Goal: Information Seeking & Learning: Check status

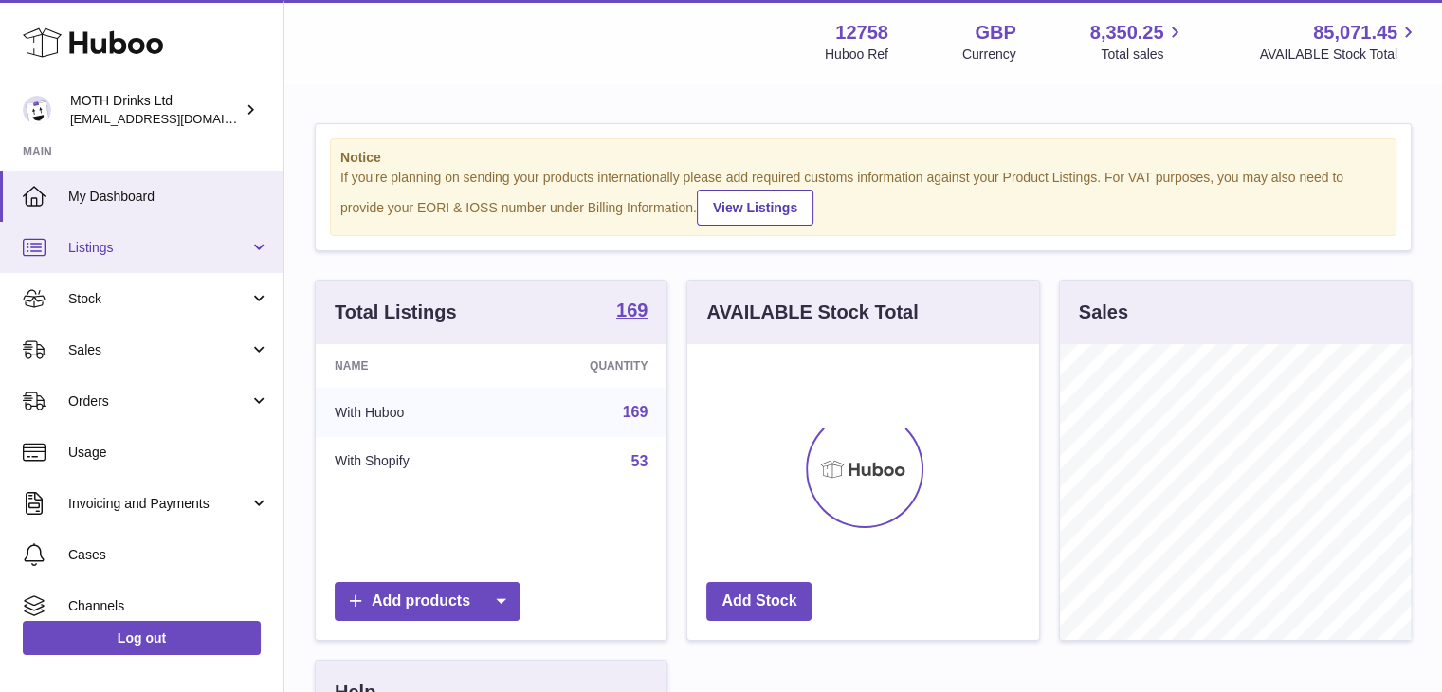
scroll to position [296, 352]
click at [228, 244] on span "Listings" at bounding box center [158, 248] width 181 height 18
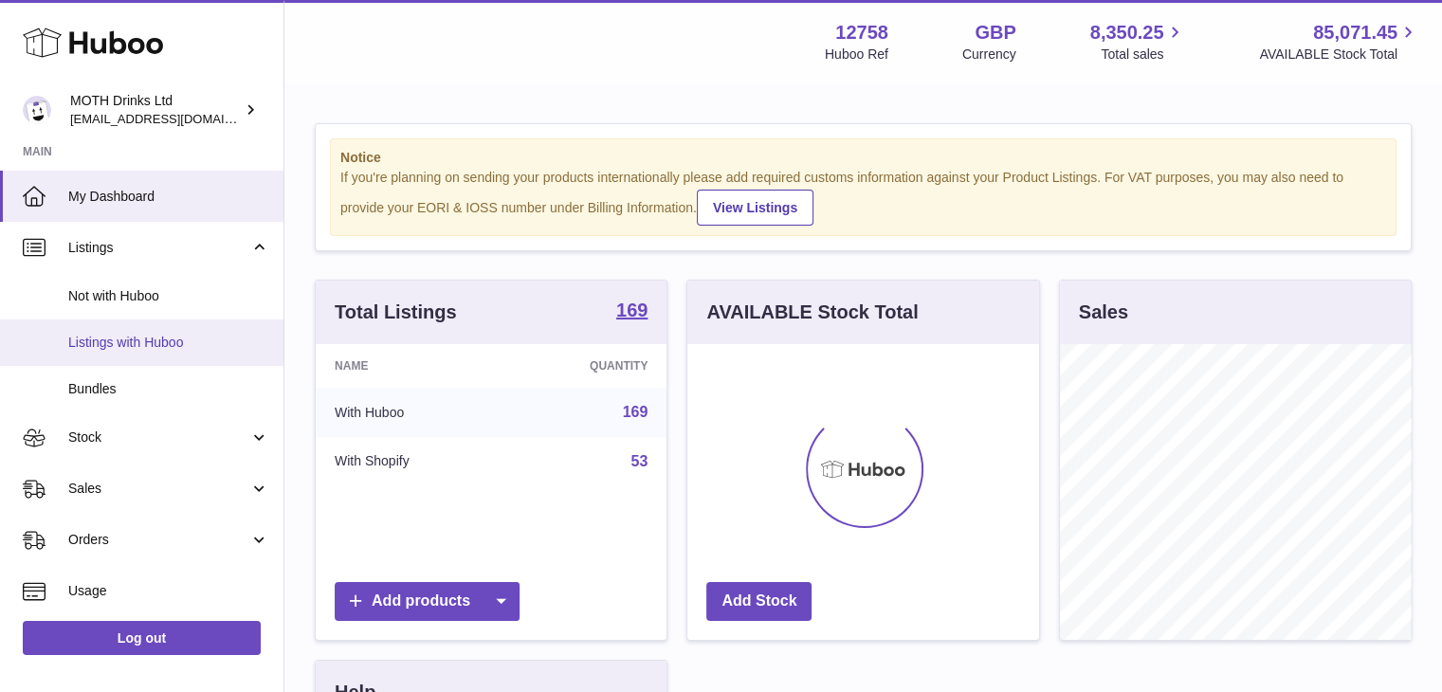
click at [203, 337] on span "Listings with Huboo" at bounding box center [168, 343] width 201 height 18
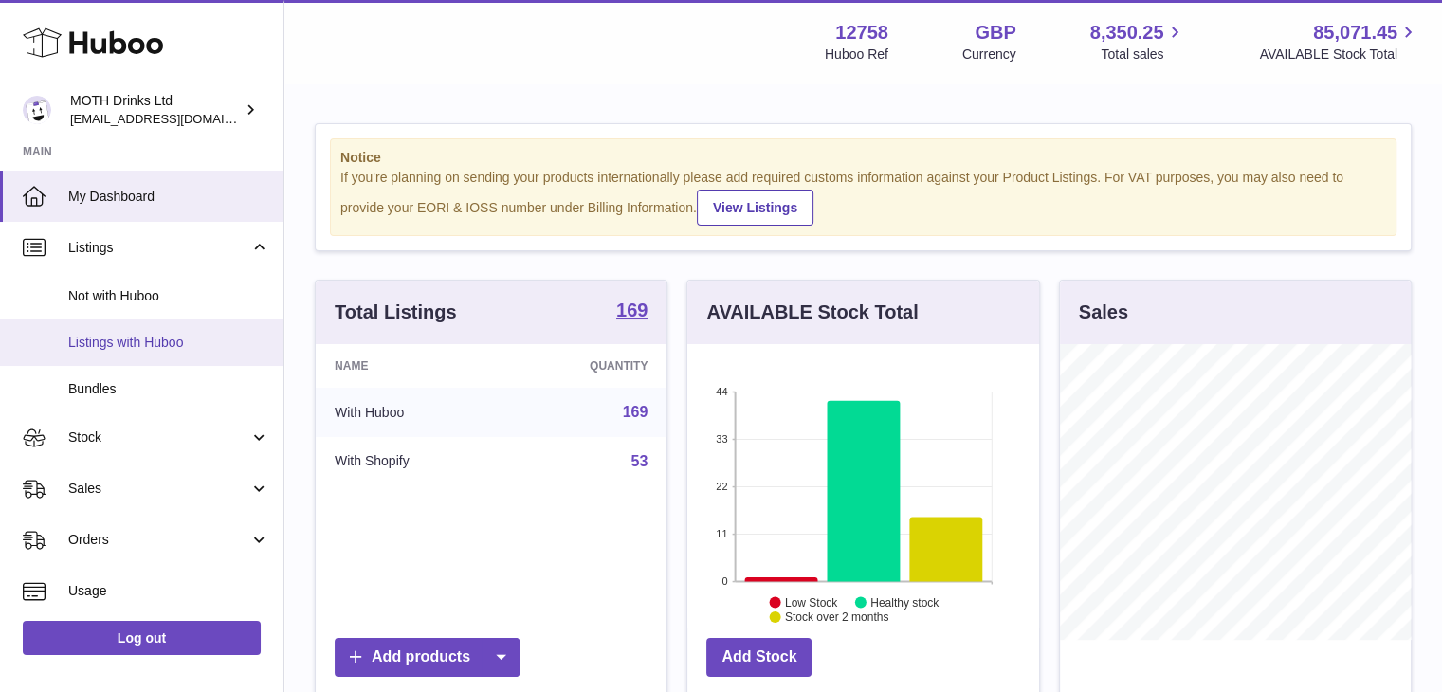
click at [203, 337] on span "Listings with Huboo" at bounding box center [168, 343] width 201 height 18
click at [155, 348] on span "Listings with Huboo" at bounding box center [168, 343] width 201 height 18
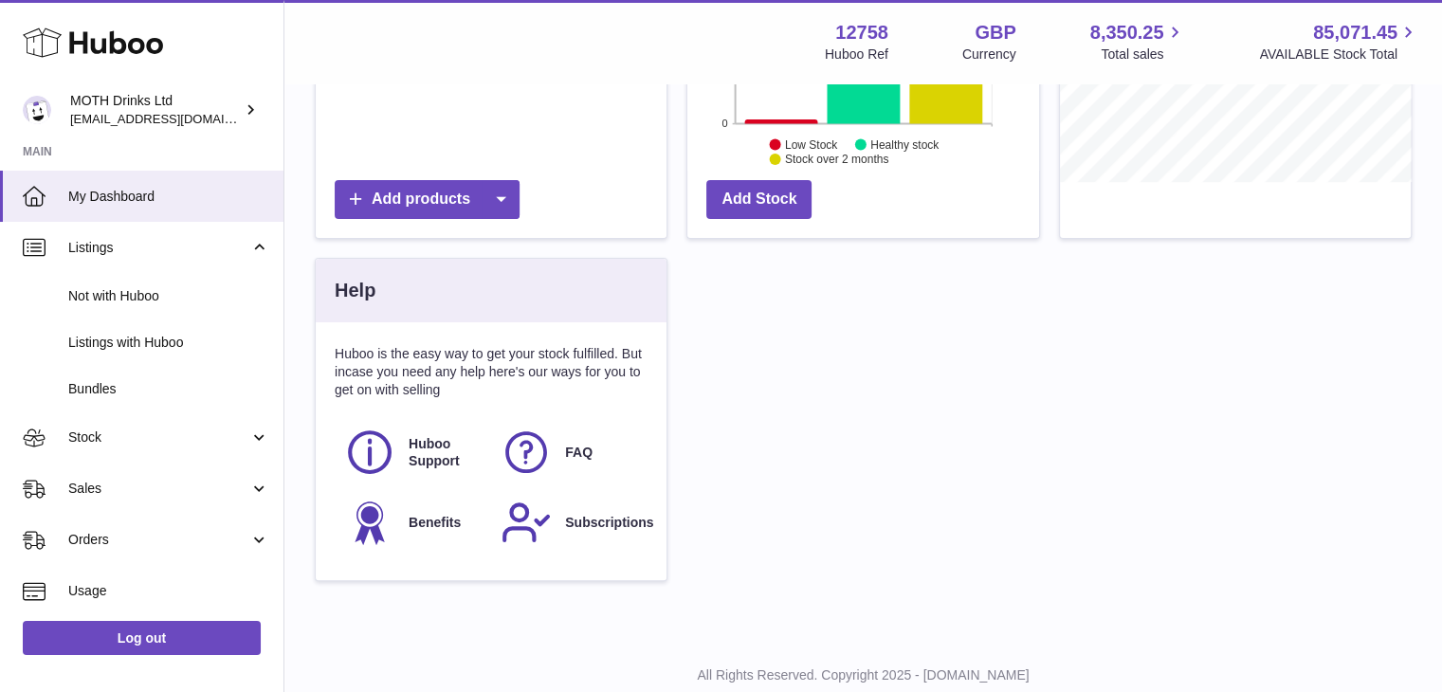
scroll to position [0, 0]
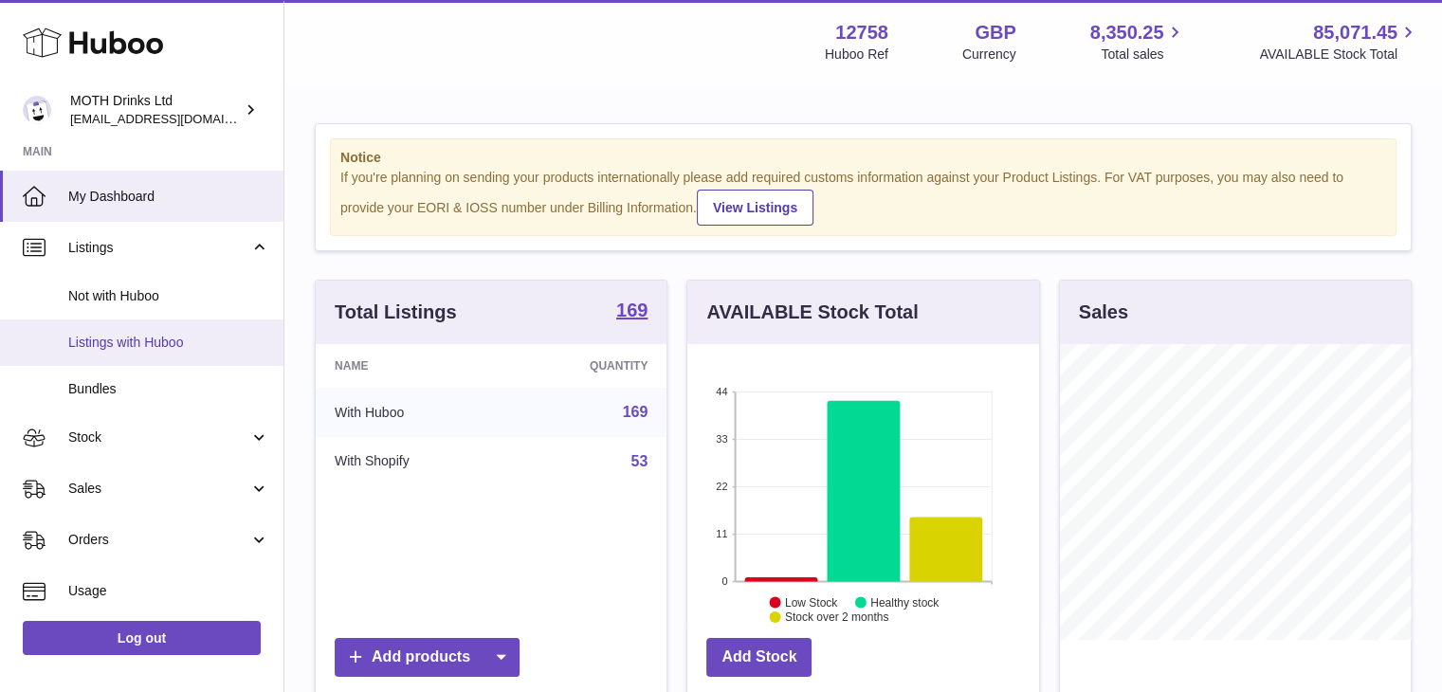
click at [128, 342] on span "Listings with Huboo" at bounding box center [168, 343] width 201 height 18
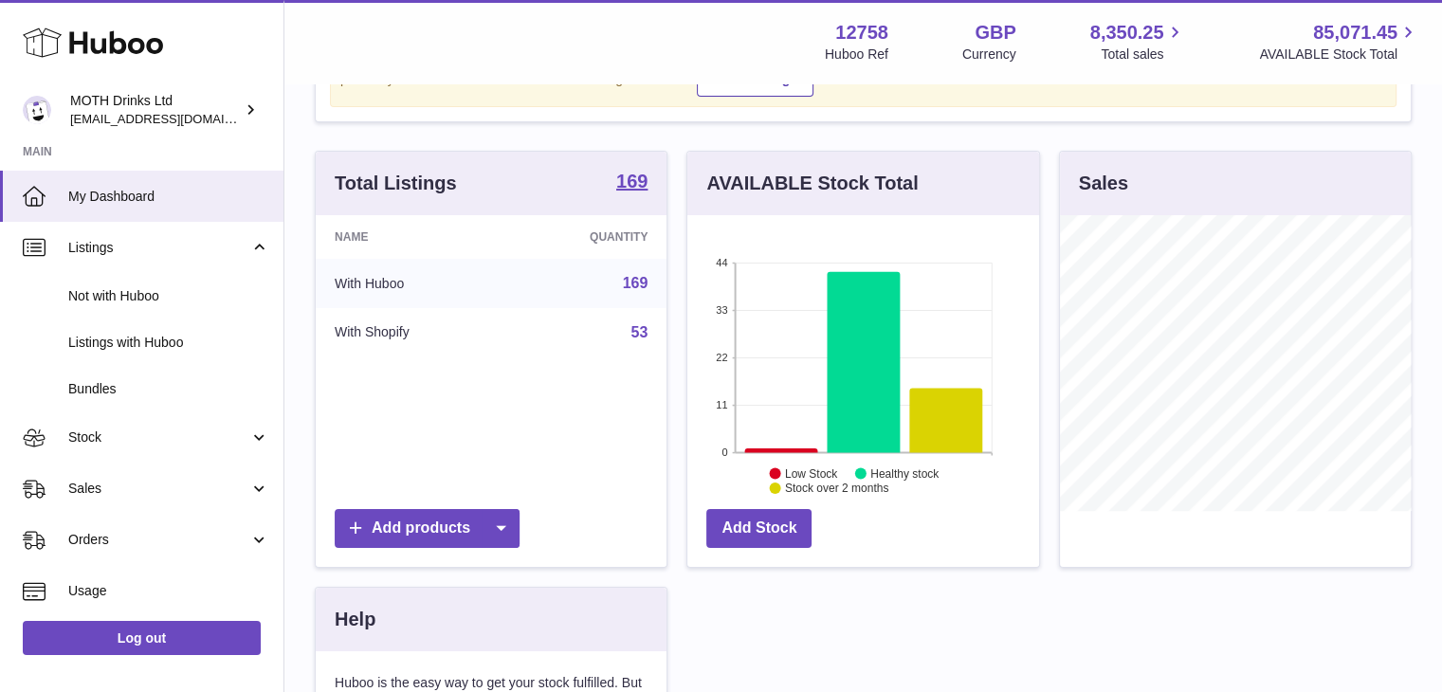
scroll to position [137, 0]
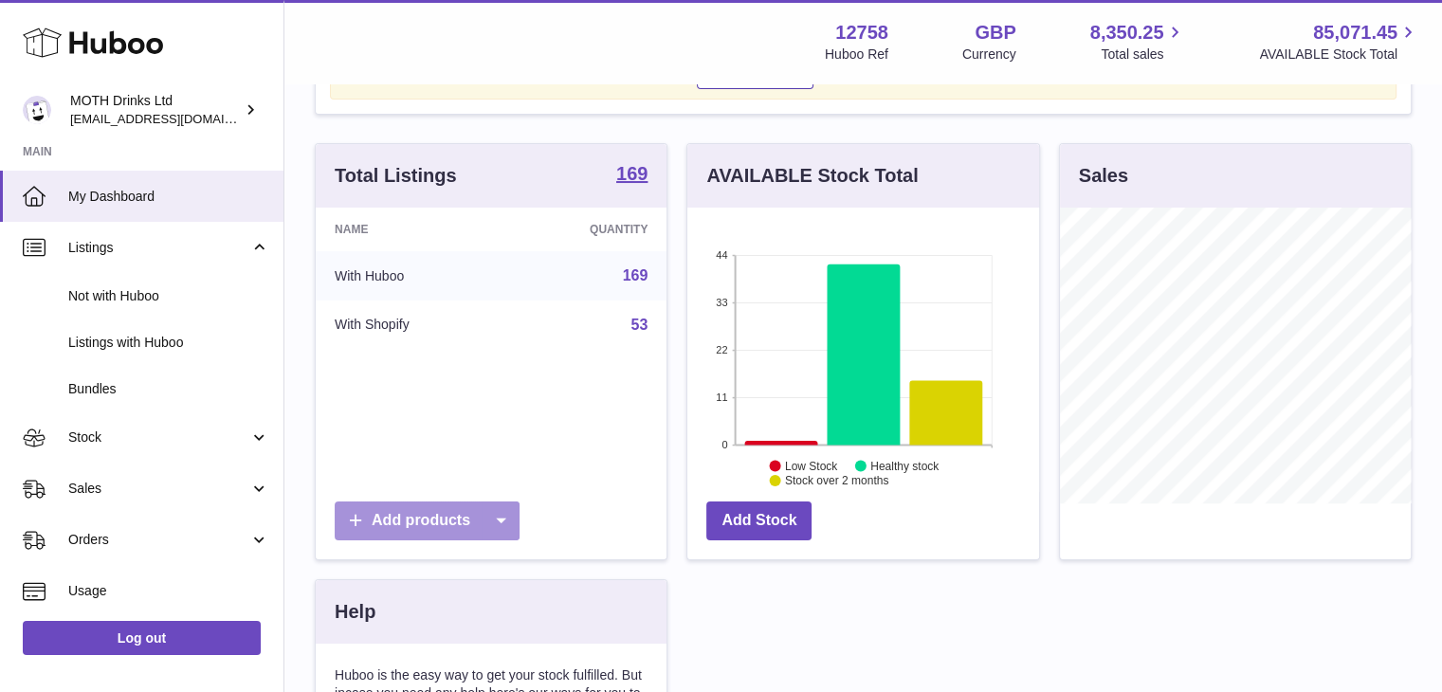
click at [490, 517] on icon at bounding box center [501, 520] width 38 height 39
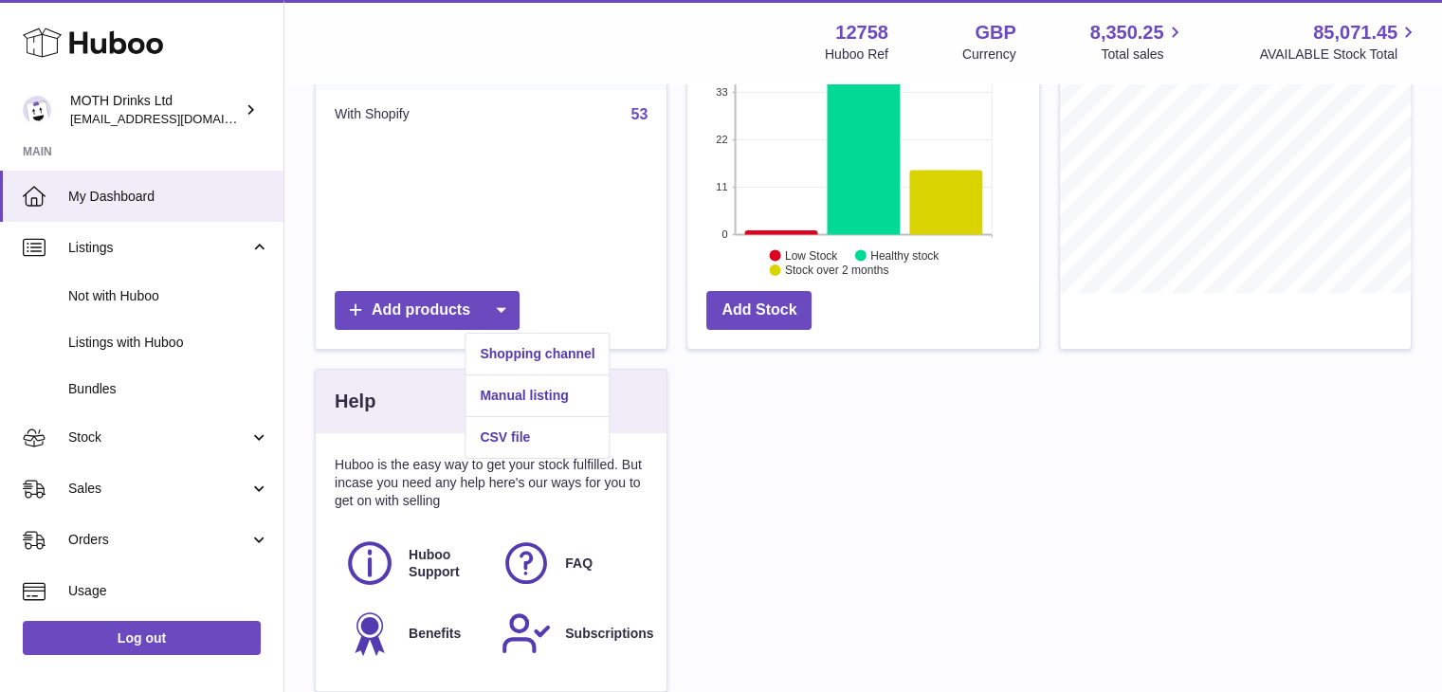
scroll to position [947621, 947565]
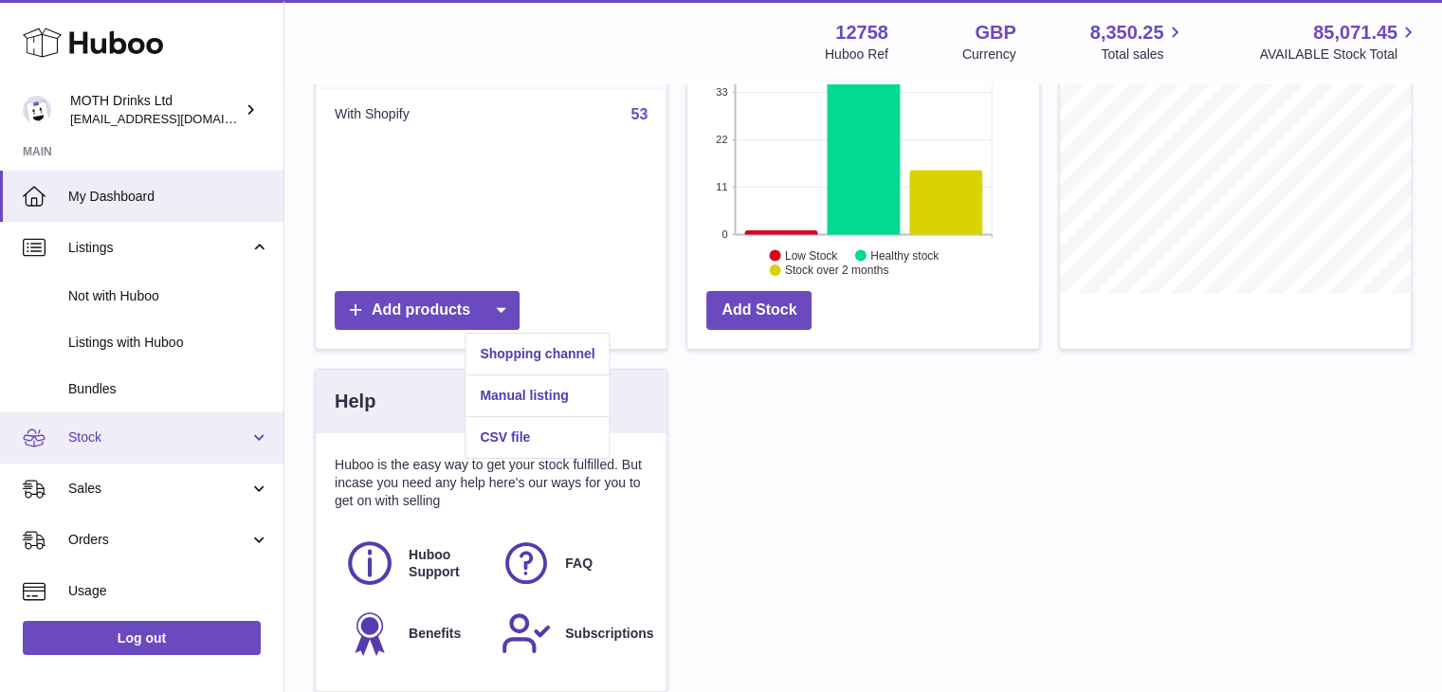
click at [245, 432] on span "Stock" at bounding box center [158, 437] width 181 height 18
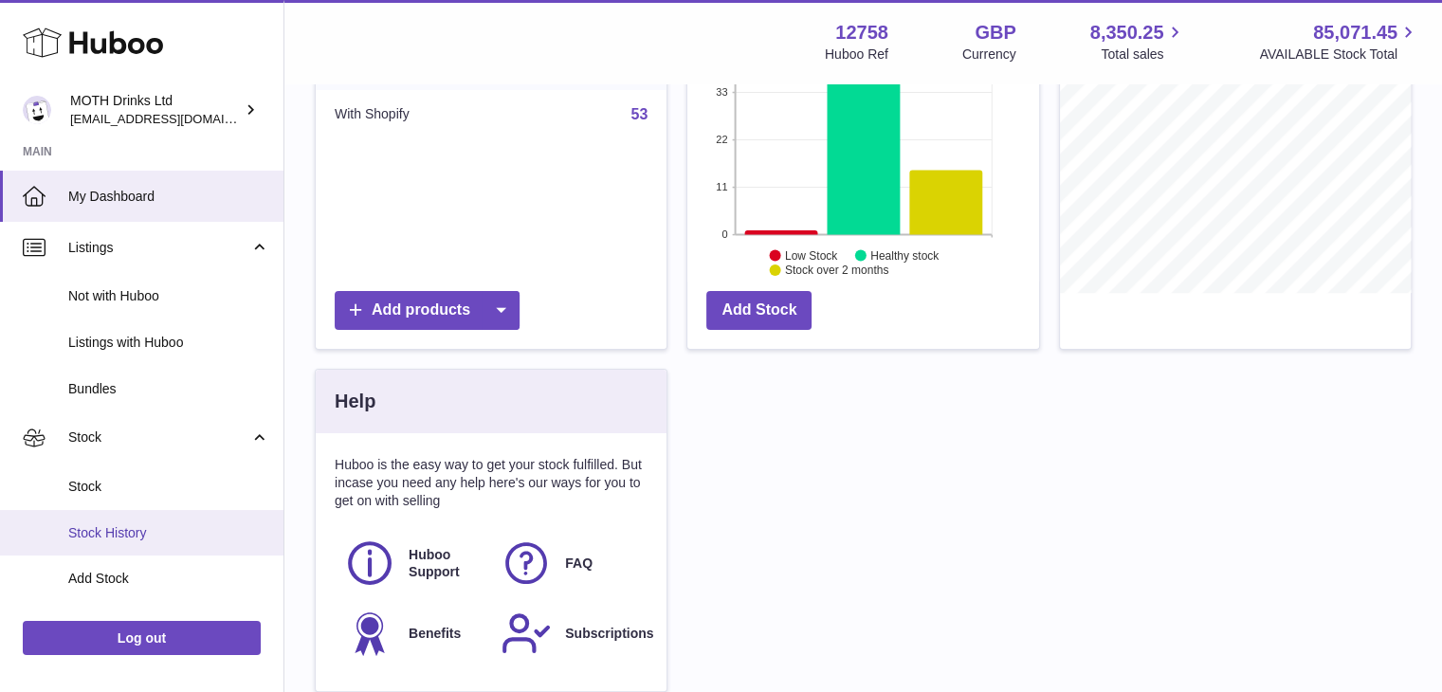
scroll to position [514, 0]
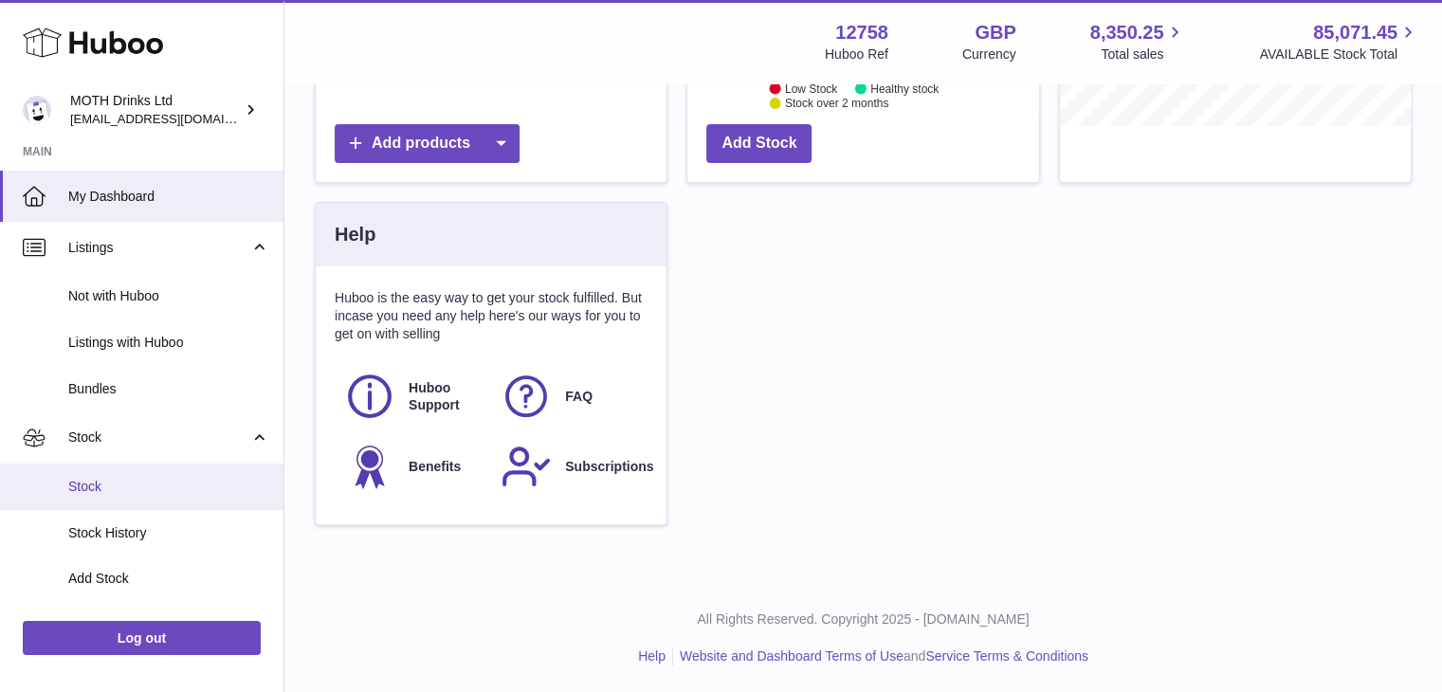
click at [107, 482] on span "Stock" at bounding box center [168, 487] width 201 height 18
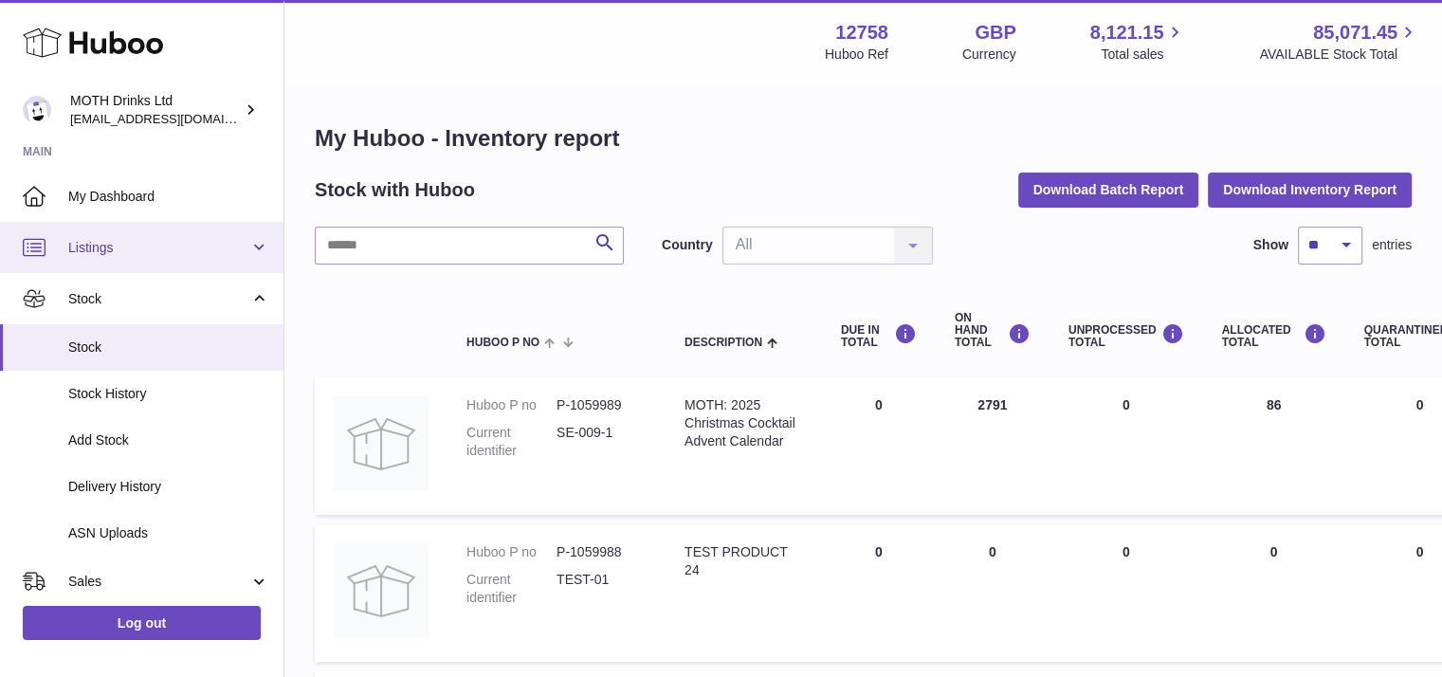
click at [165, 240] on span "Listings" at bounding box center [158, 248] width 181 height 18
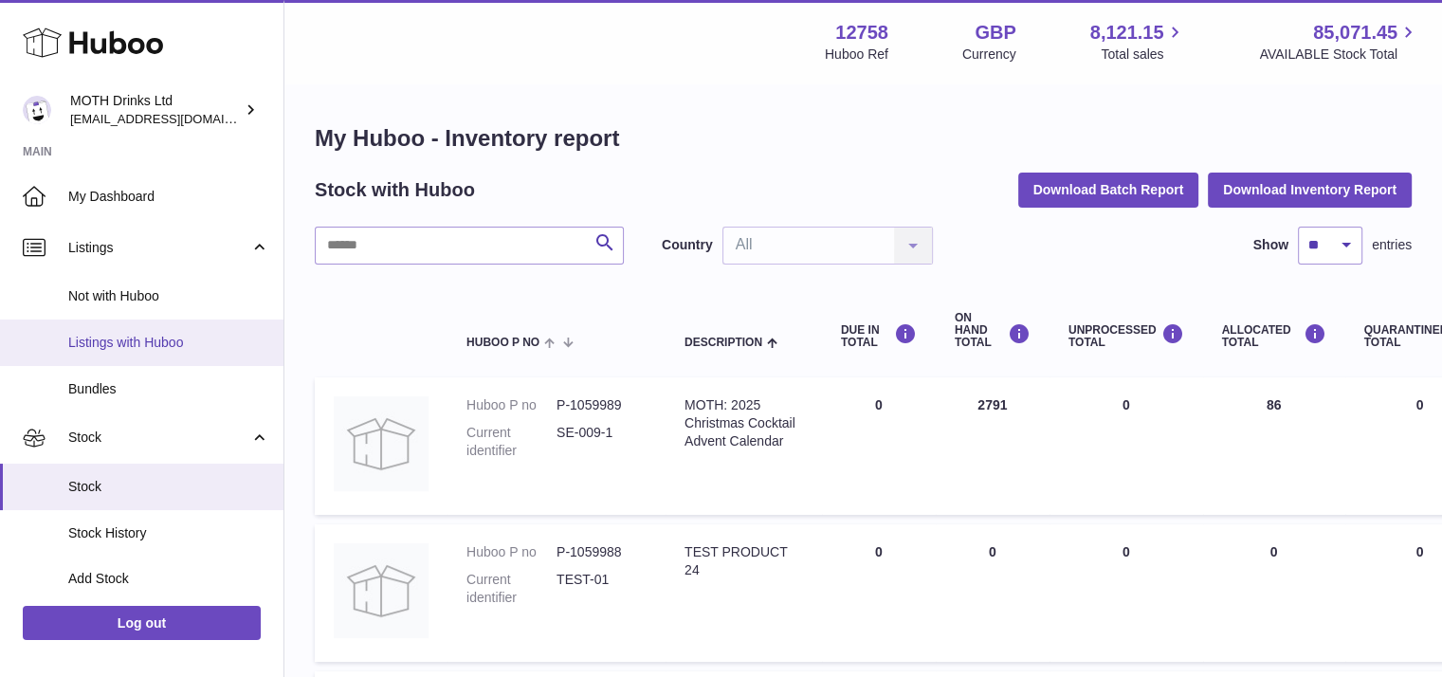
click at [174, 335] on span "Listings with Huboo" at bounding box center [168, 343] width 201 height 18
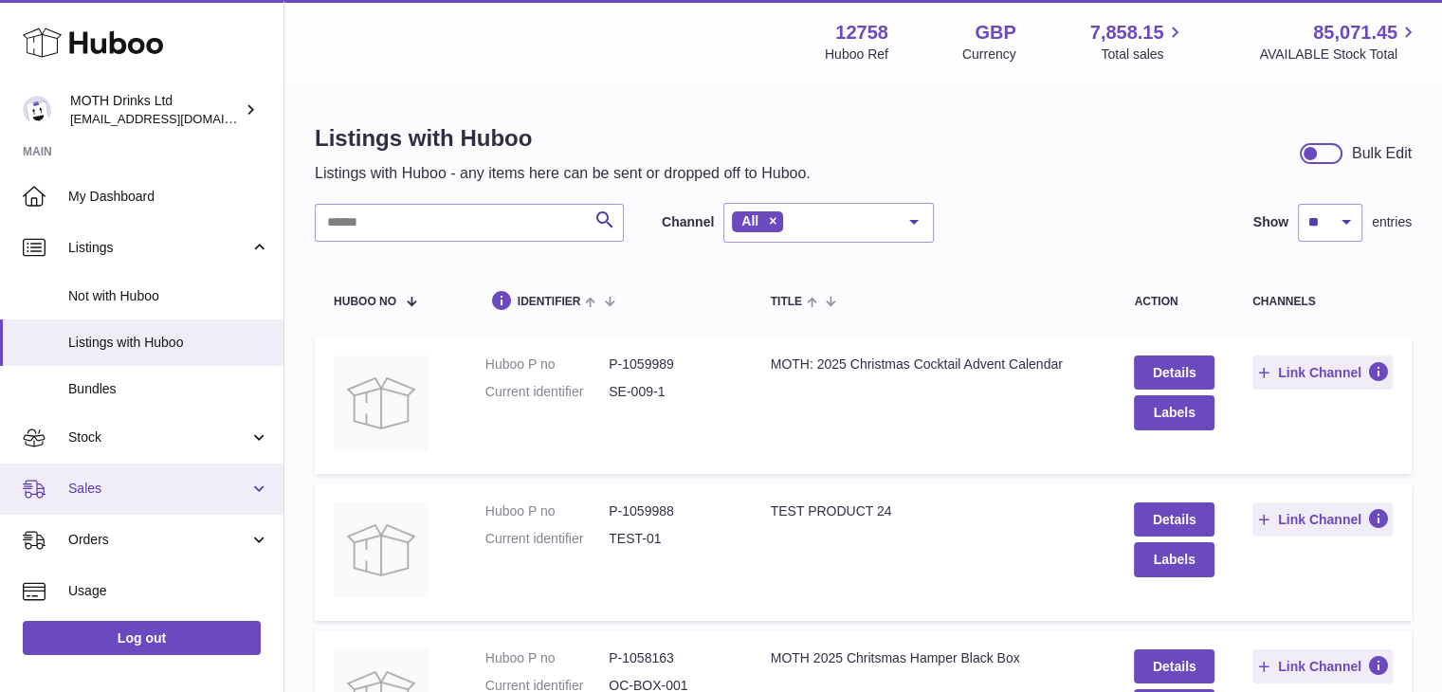
click at [257, 490] on link "Sales" at bounding box center [141, 489] width 283 height 51
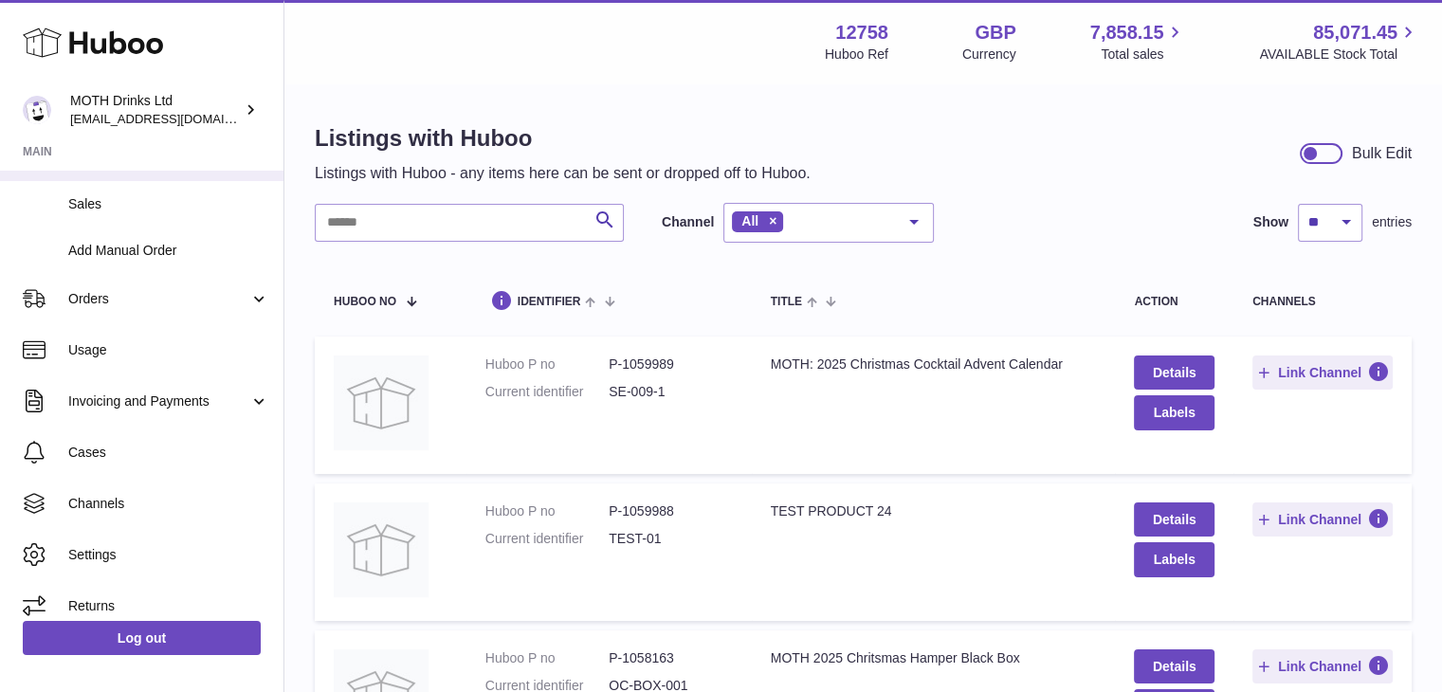
scroll to position [349, 0]
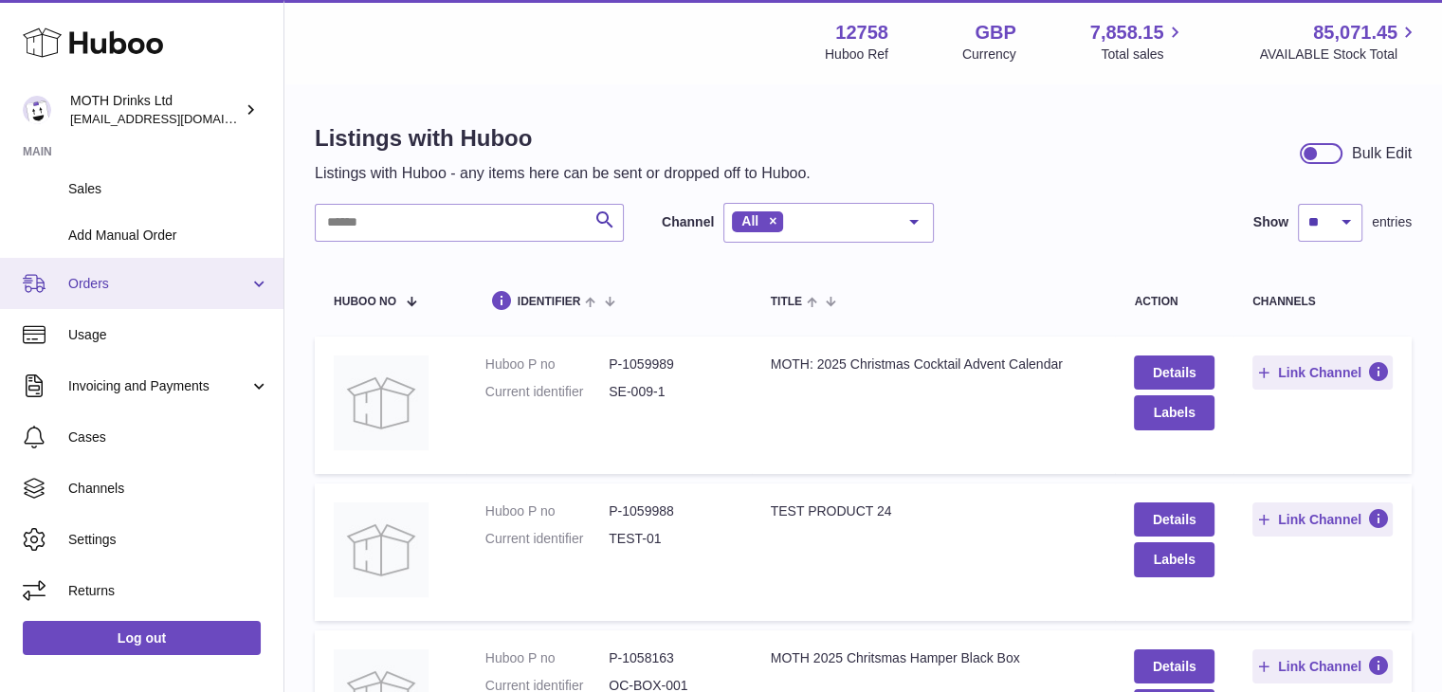
click at [250, 286] on link "Orders" at bounding box center [141, 283] width 283 height 51
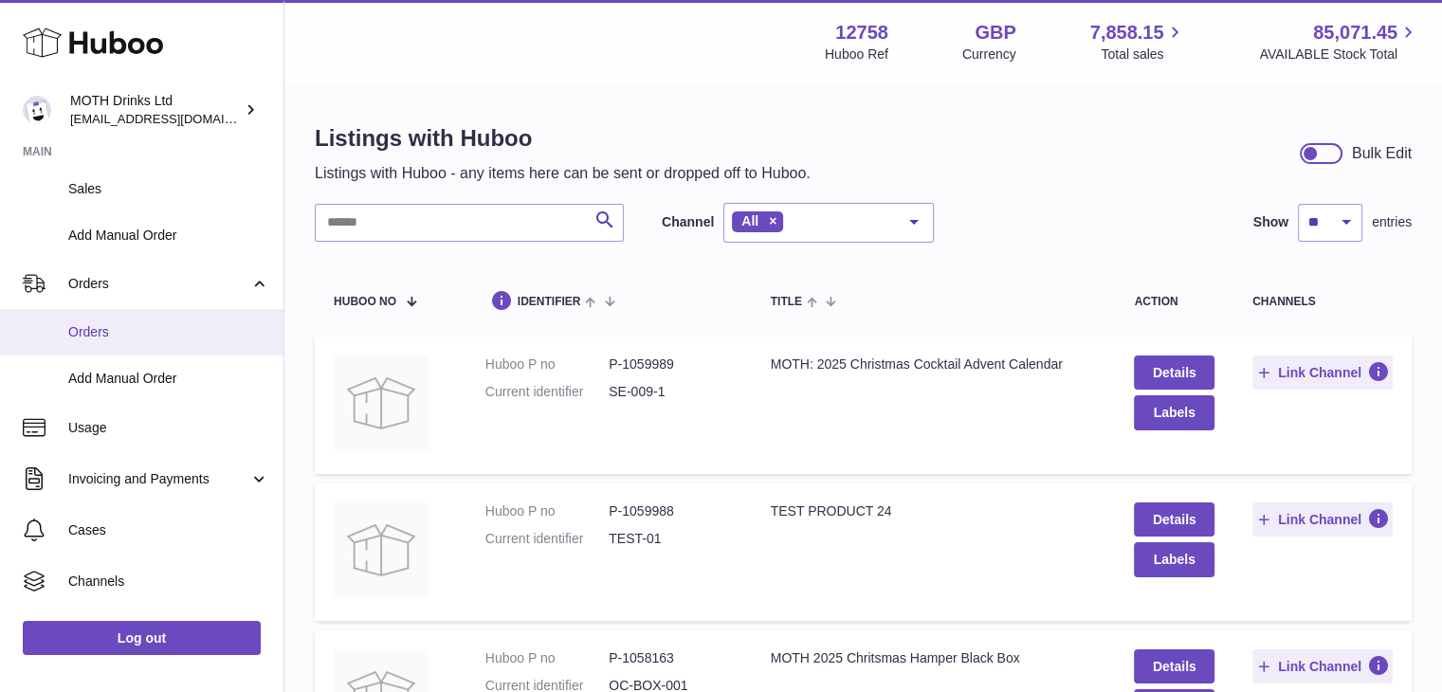
click at [111, 342] on link "Orders" at bounding box center [141, 332] width 283 height 46
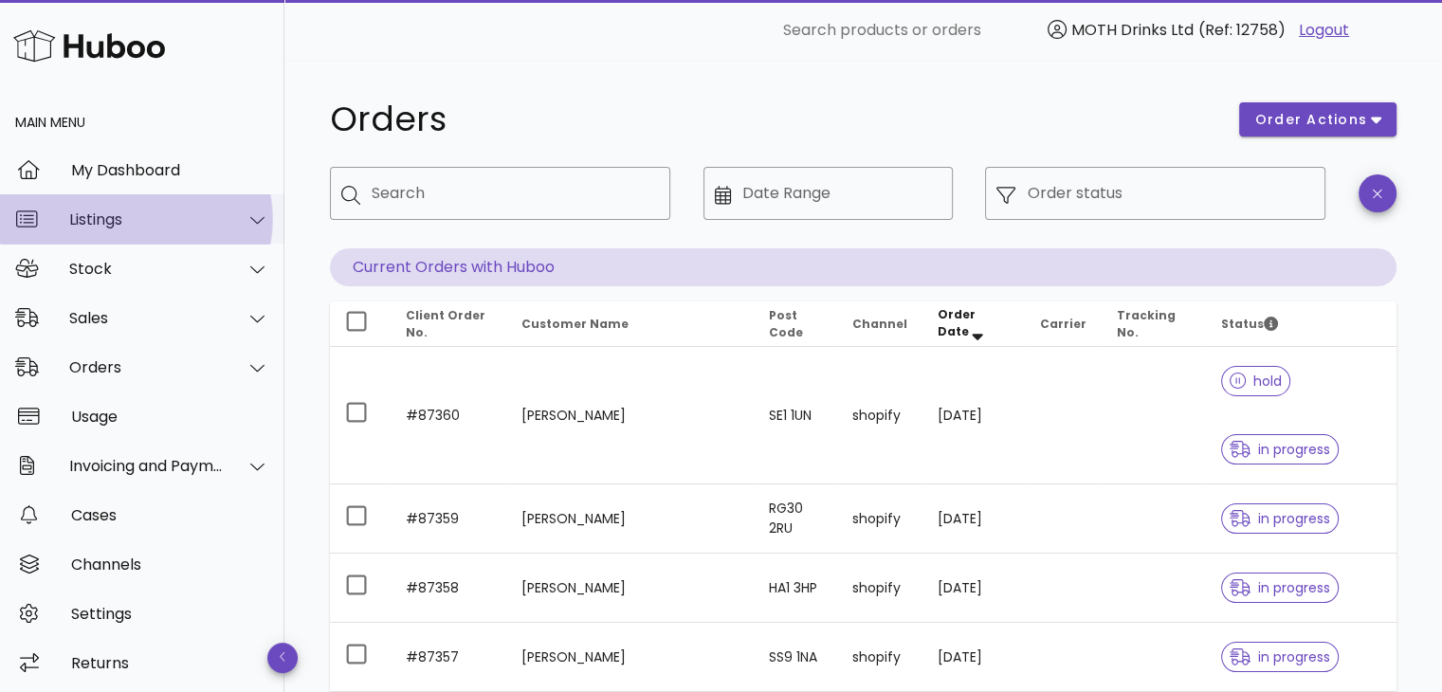
click at [246, 224] on div at bounding box center [258, 219] width 24 height 17
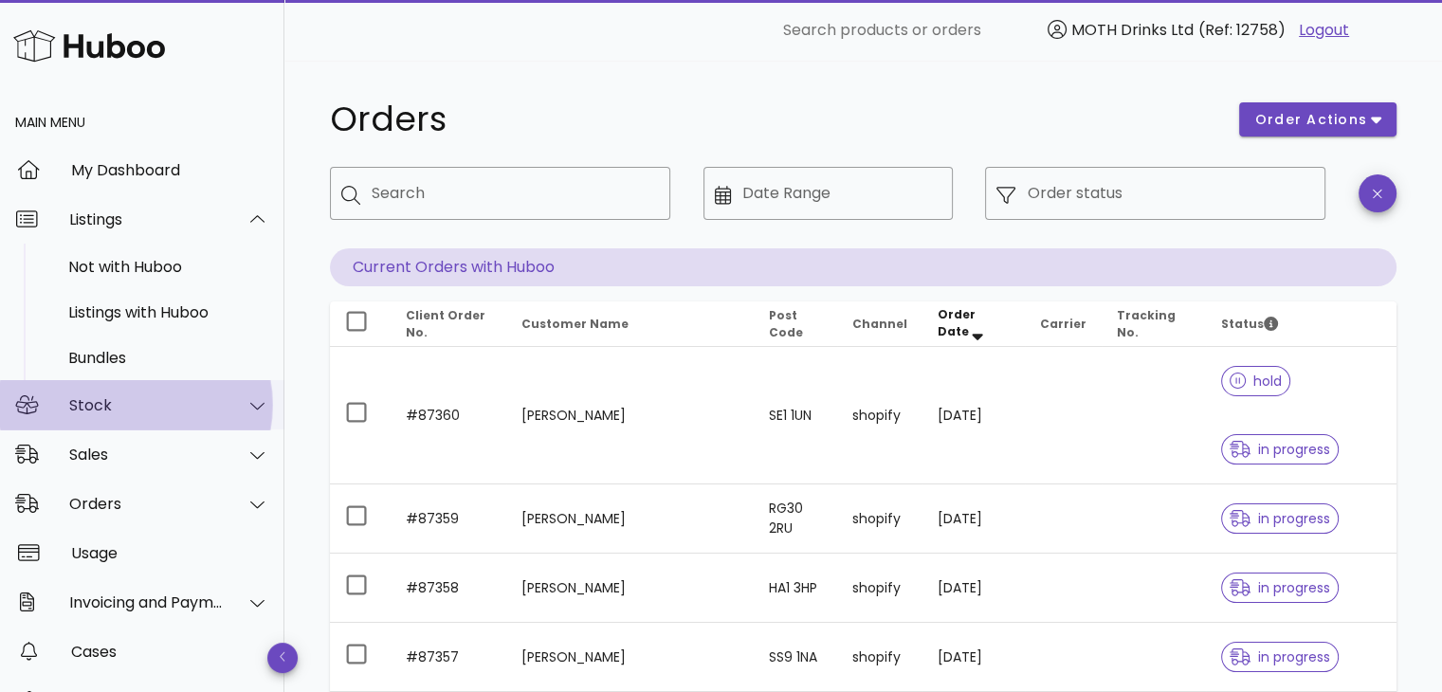
click at [250, 398] on icon at bounding box center [257, 405] width 14 height 17
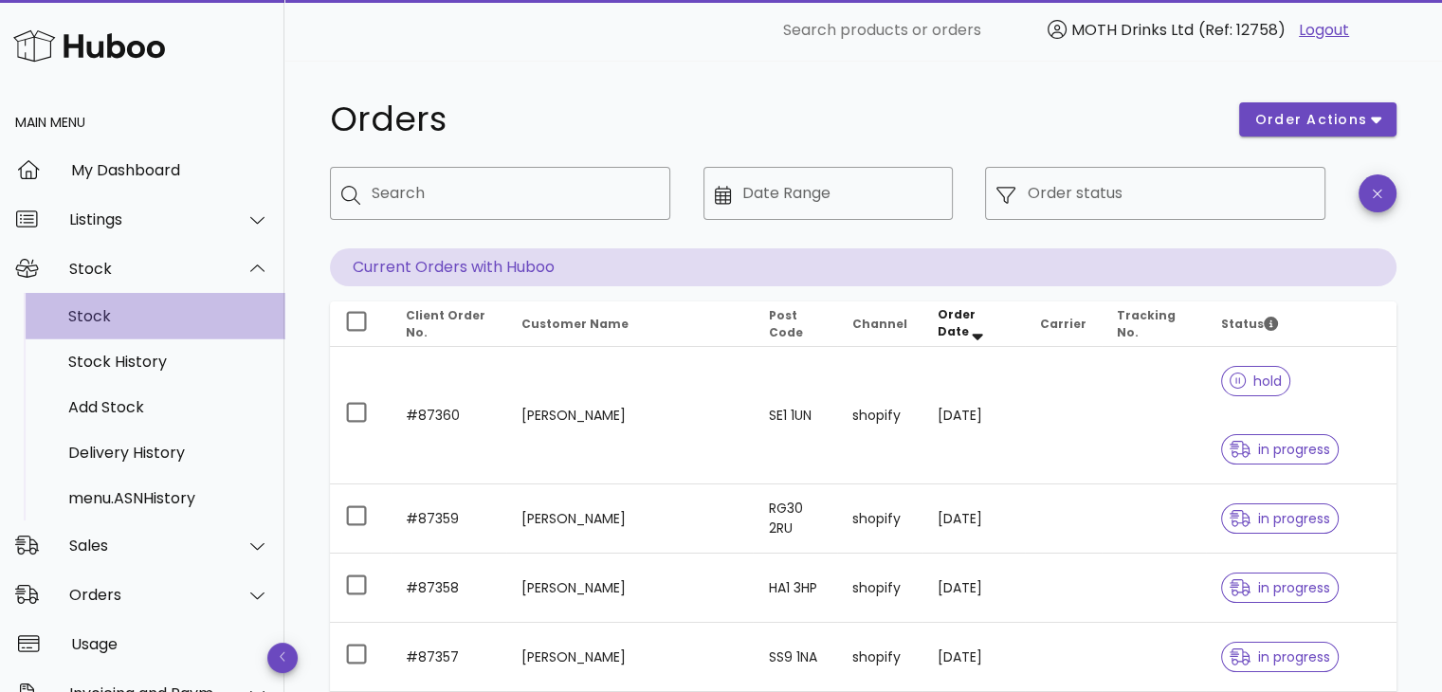
click at [194, 312] on div "Stock" at bounding box center [168, 316] width 201 height 18
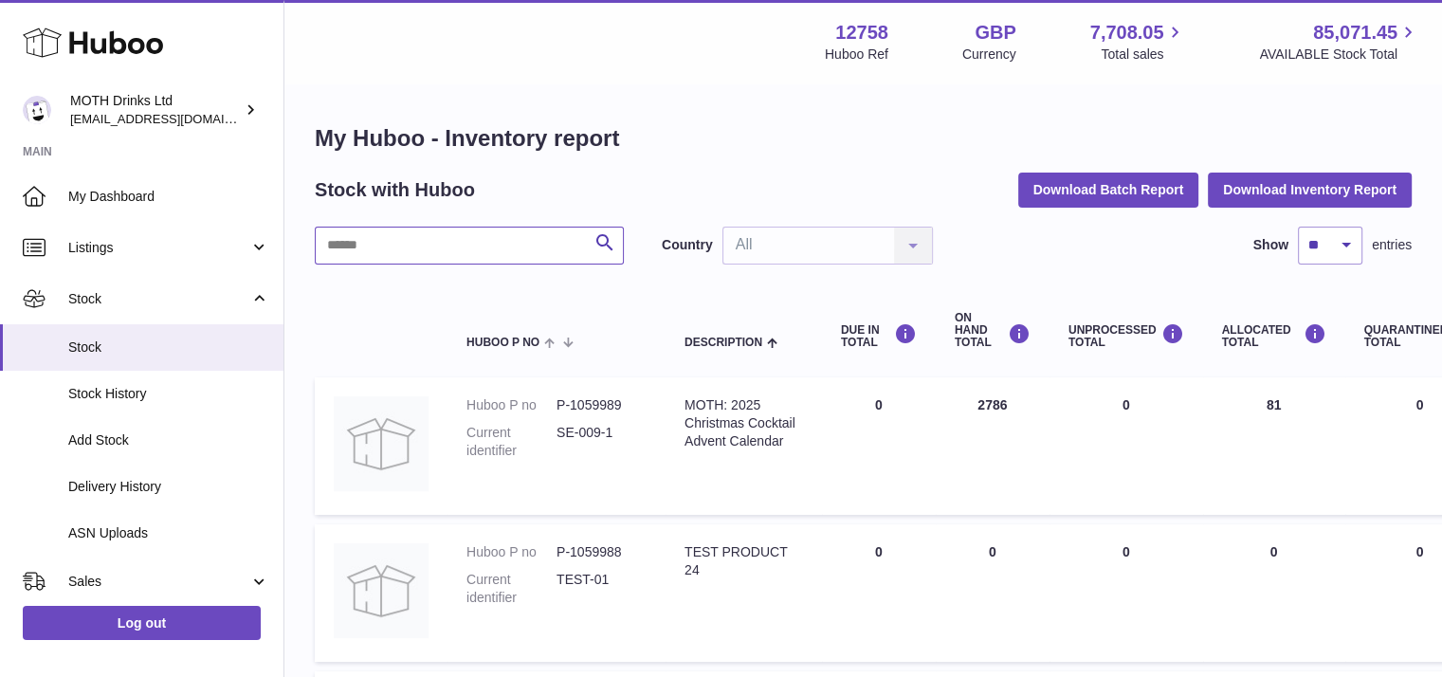
click at [422, 247] on input "text" at bounding box center [469, 246] width 309 height 38
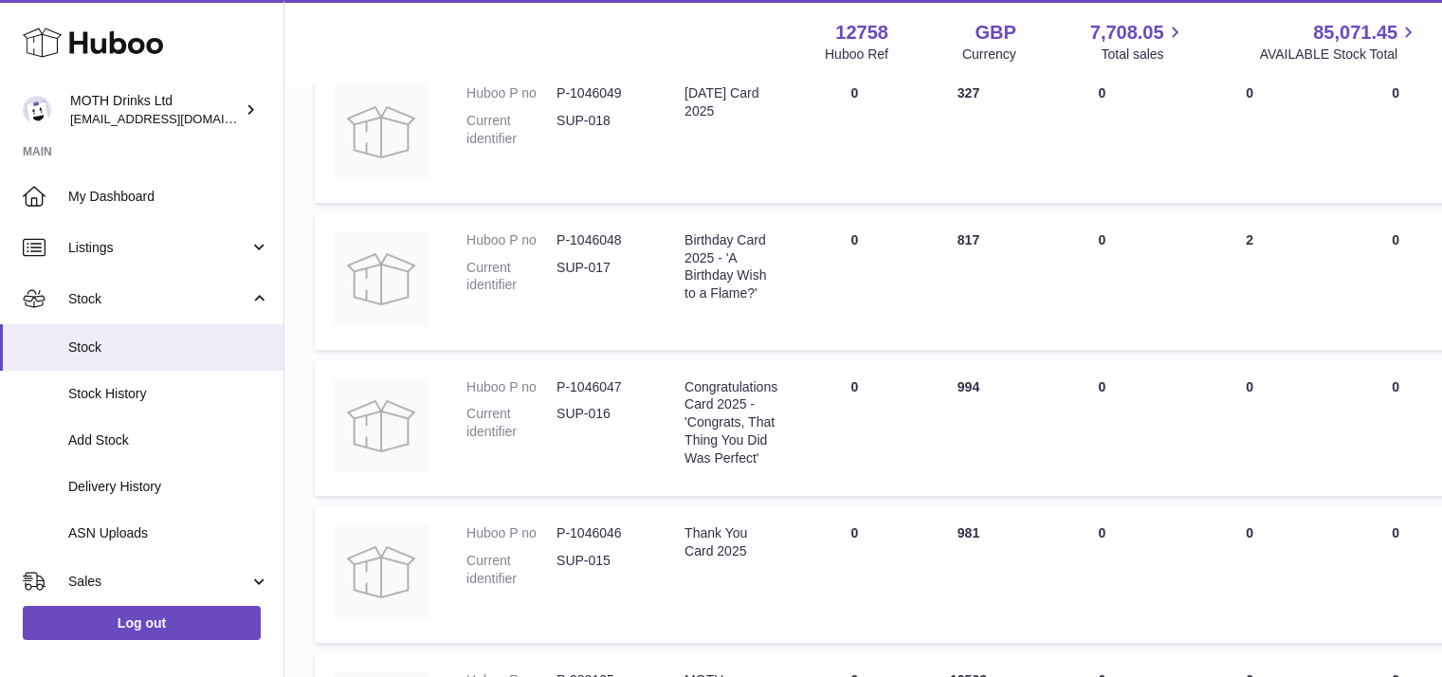
scroll to position [701, 0]
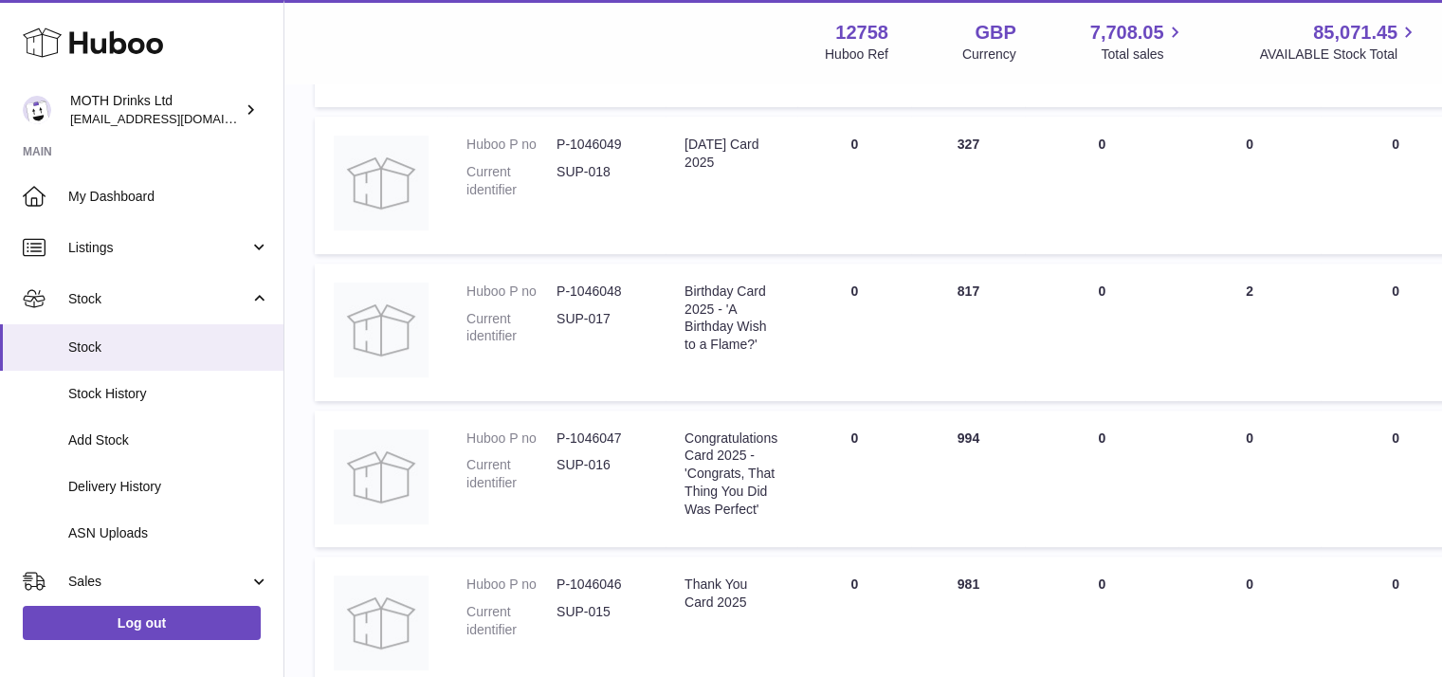
type input "****"
